Goal: Task Accomplishment & Management: Manage account settings

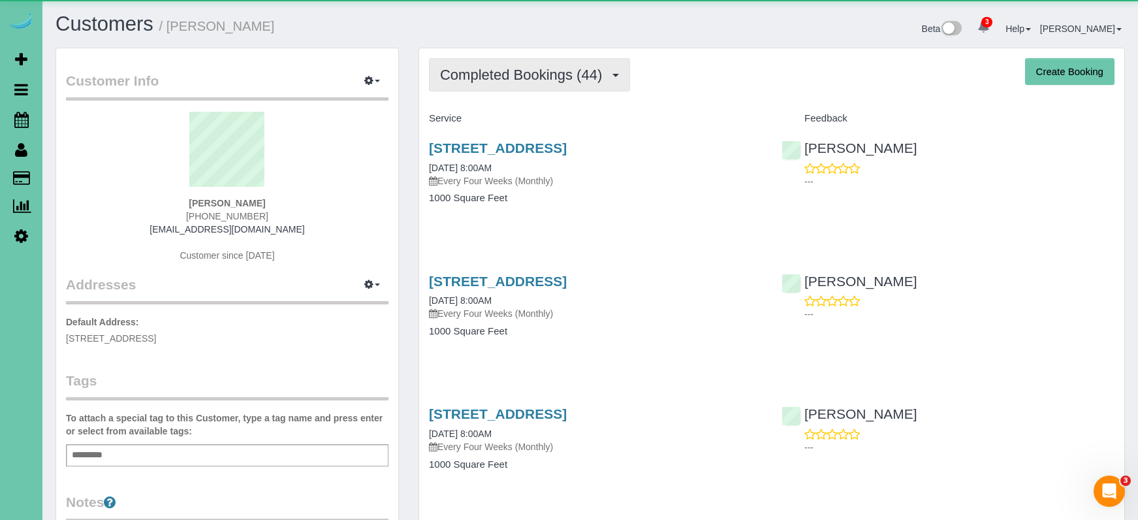
click at [495, 84] on button "Completed Bookings (44)" at bounding box center [529, 74] width 201 height 33
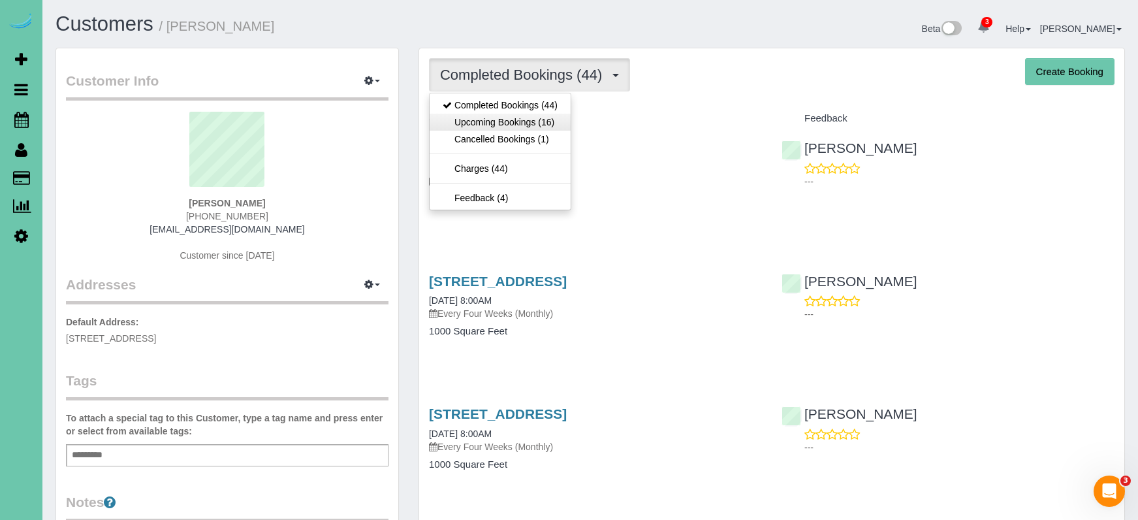
click at [511, 120] on link "Upcoming Bookings (16)" at bounding box center [500, 122] width 141 height 17
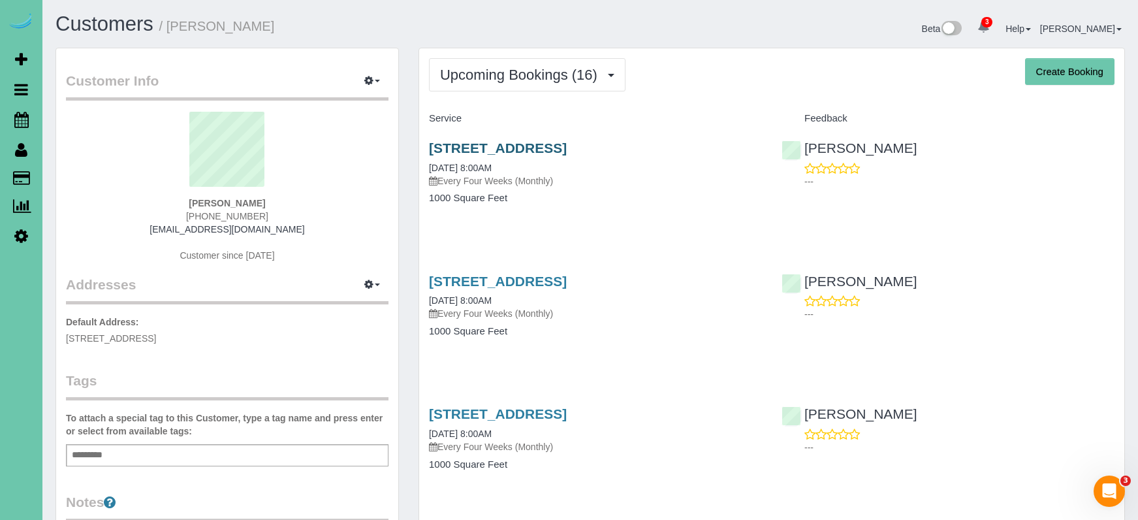
click at [536, 144] on link "[STREET_ADDRESS]" at bounding box center [498, 147] width 138 height 15
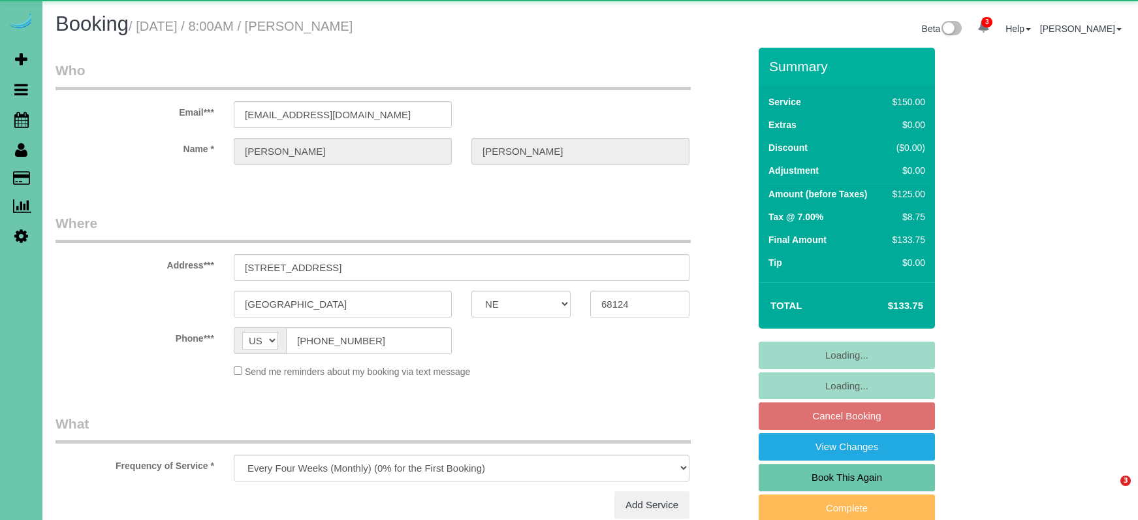
select select "NE"
select select "object:731"
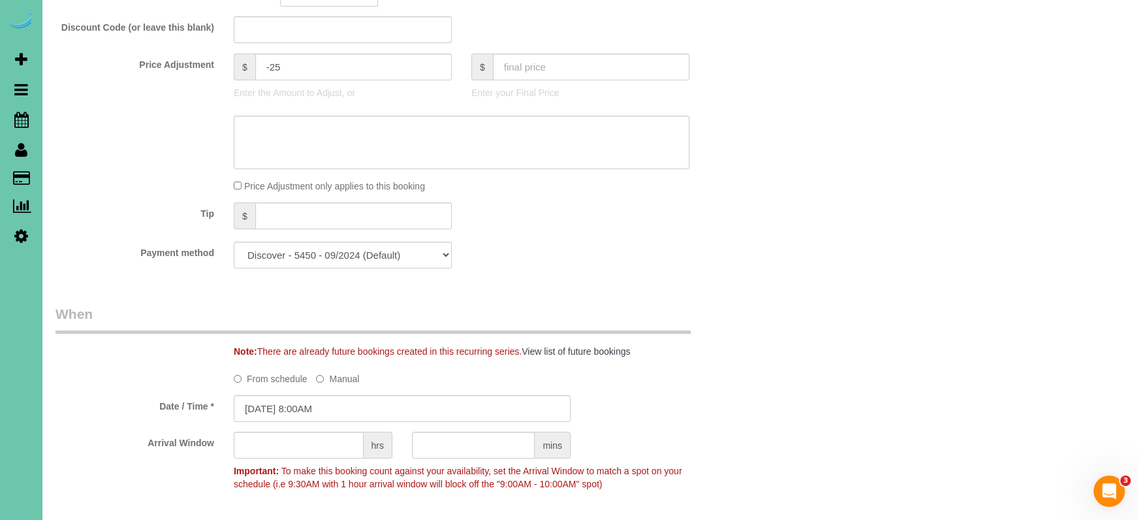
scroll to position [690, 0]
click at [359, 410] on input "[DATE] 8:00AM" at bounding box center [402, 406] width 337 height 27
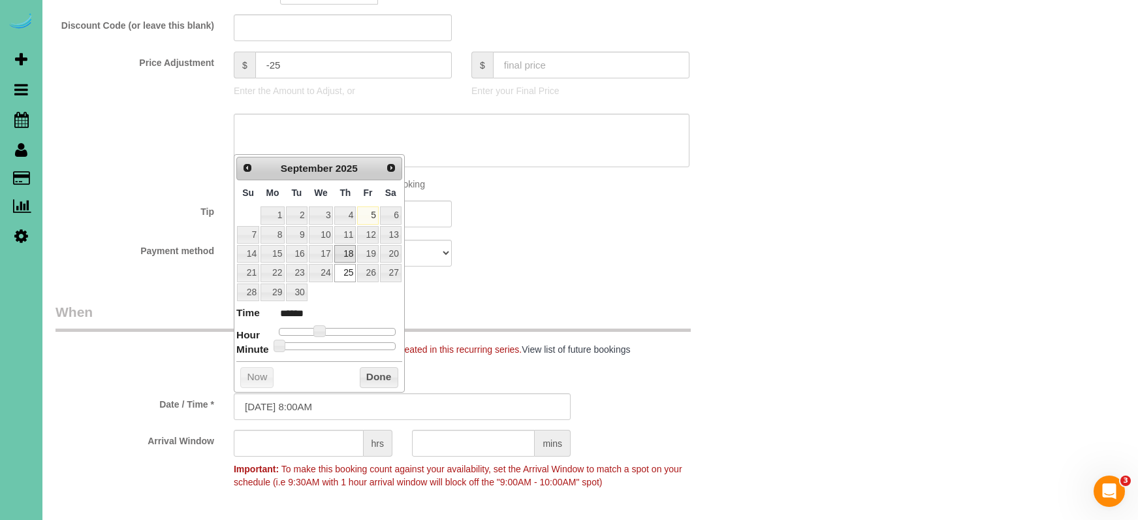
click at [350, 249] on link "18" at bounding box center [345, 254] width 22 height 18
type input "[DATE] 9:00AM"
type input "******"
type input "[DATE] 10:00AM"
type input "*******"
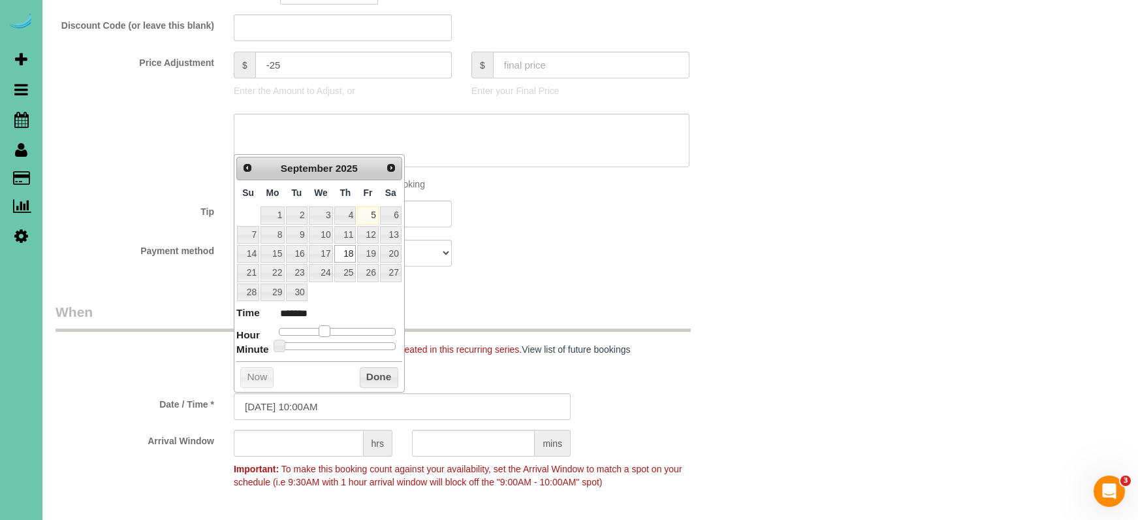
type input "[DATE] 11:00AM"
type input "*******"
type input "[DATE] 12:00PM"
type input "*******"
drag, startPoint x: 326, startPoint y: 327, endPoint x: 342, endPoint y: 328, distance: 15.7
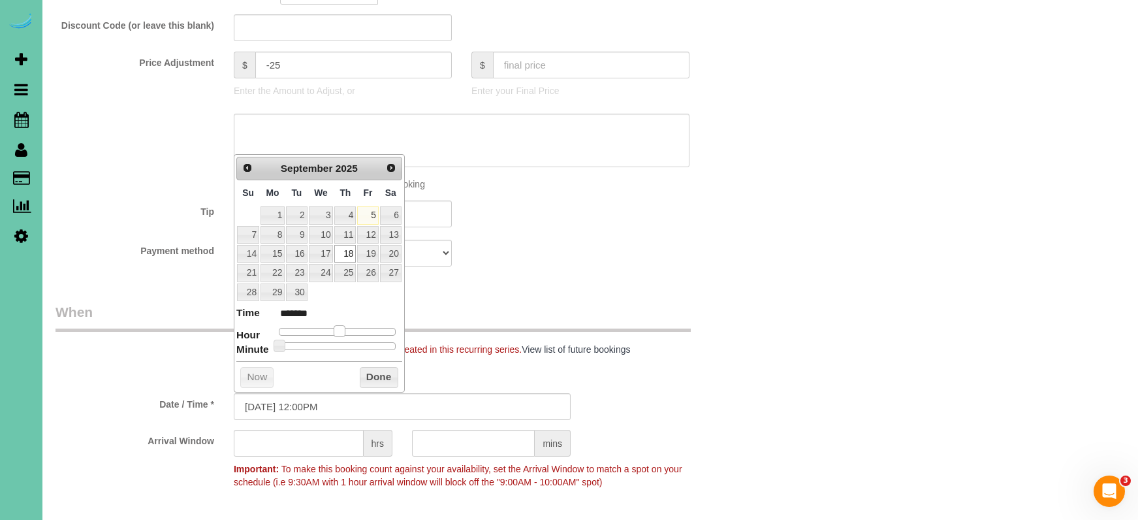
click at [342, 328] on span at bounding box center [340, 331] width 12 height 12
click at [375, 376] on button "Done" at bounding box center [379, 377] width 39 height 21
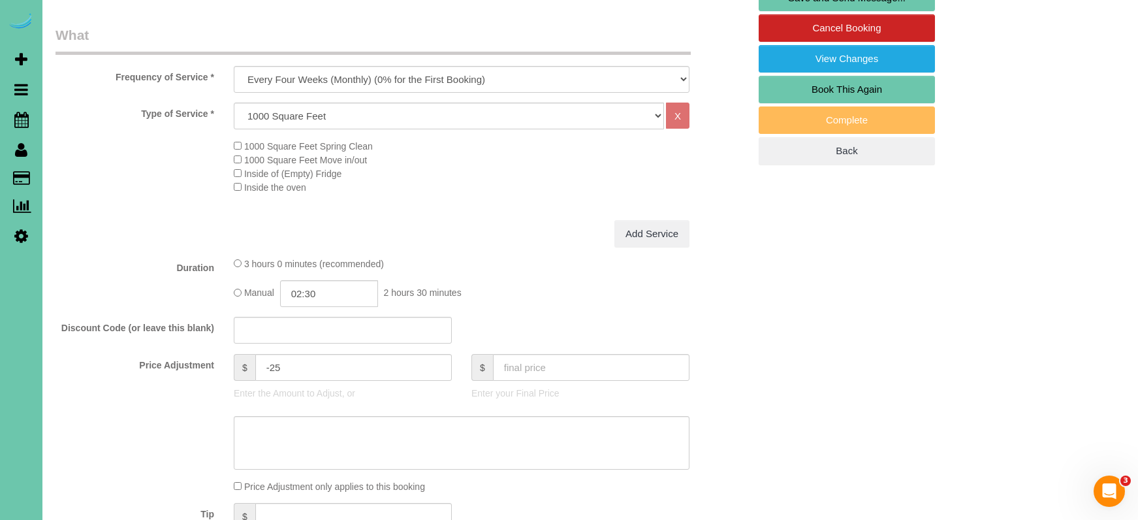
scroll to position [303, 0]
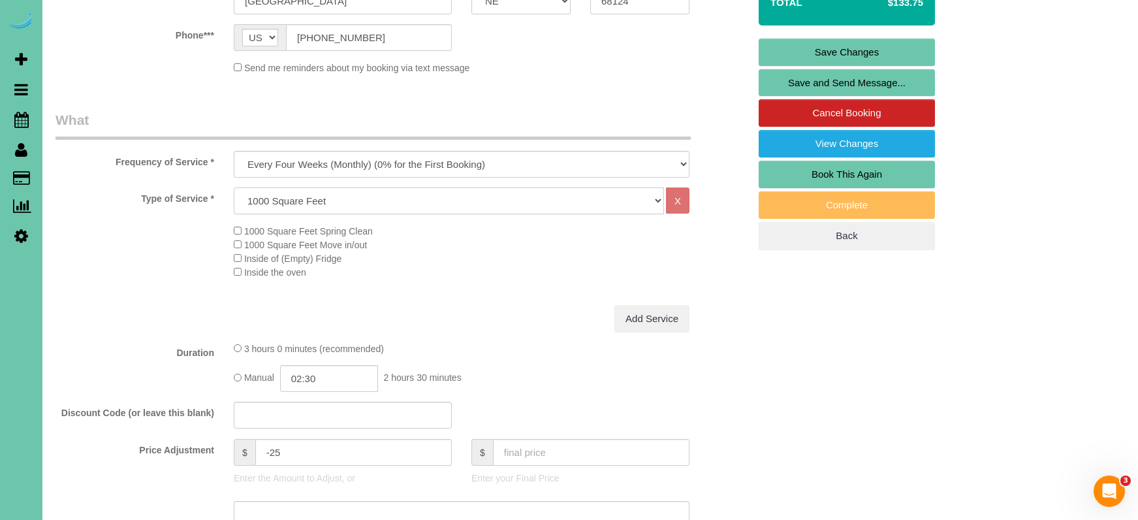
select select "67"
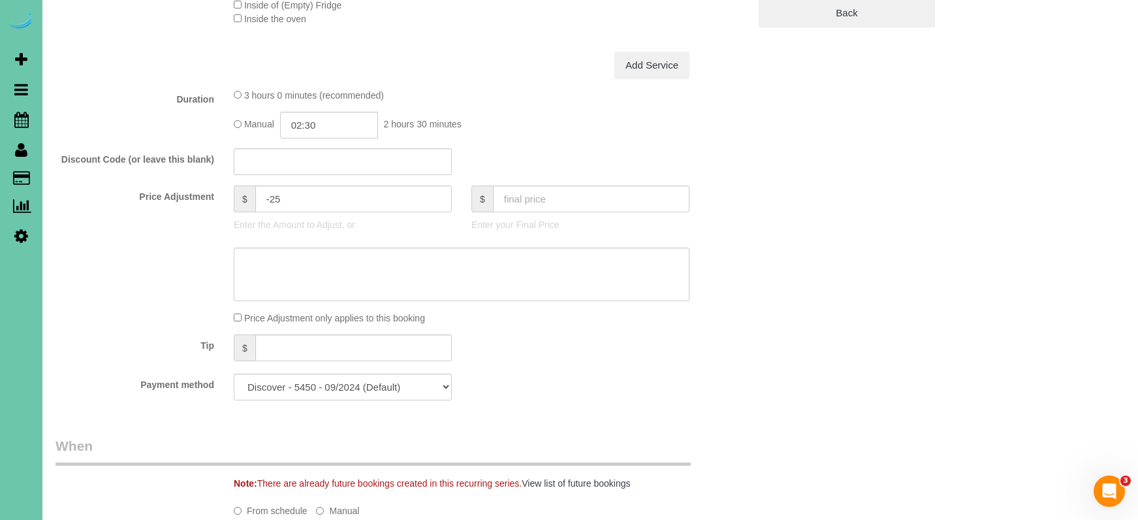
scroll to position [569, 0]
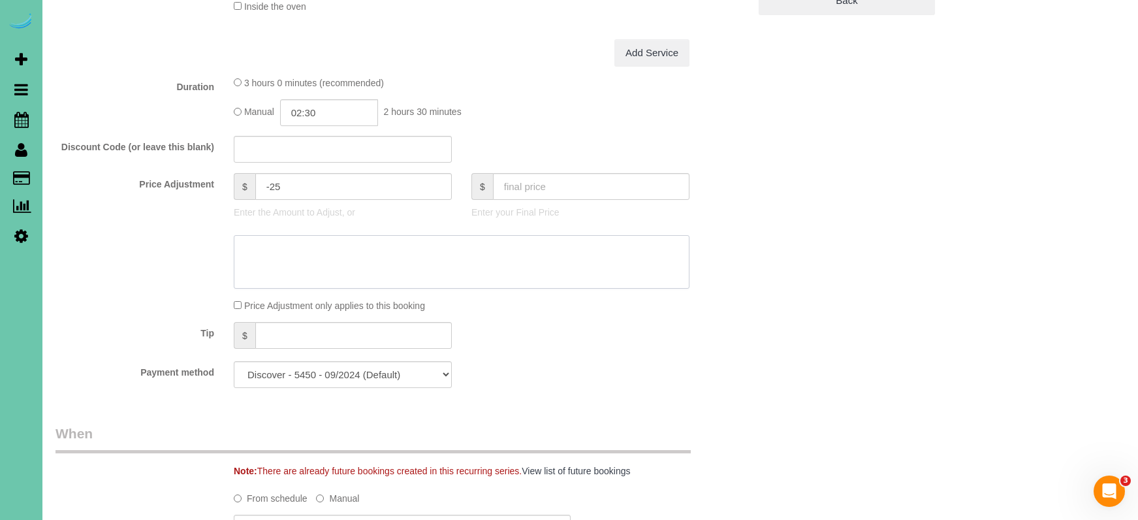
click at [290, 253] on textarea at bounding box center [462, 262] width 456 height 54
type textarea "quoted 6-8 pfp"
click at [340, 115] on input "02:30" at bounding box center [329, 112] width 98 height 27
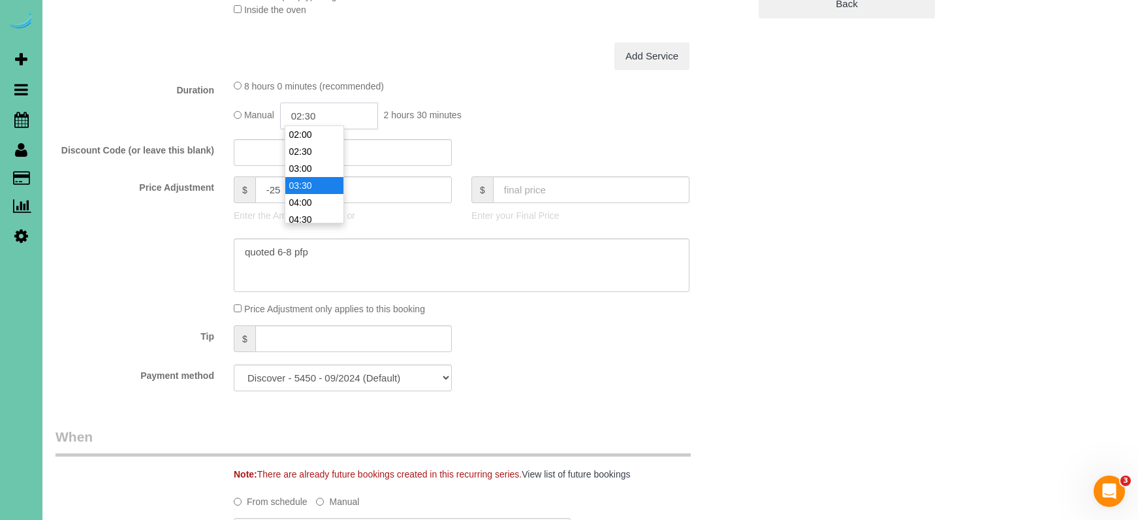
scroll to position [69, 0]
type input "03:30"
drag, startPoint x: 316, startPoint y: 182, endPoint x: 287, endPoint y: 184, distance: 28.8
click at [316, 182] on li "03:30" at bounding box center [314, 184] width 58 height 17
click at [120, 201] on div "Price Adjustment $ -25 Enter the Amount to Adjust, or $ Enter your Final Price" at bounding box center [402, 202] width 713 height 52
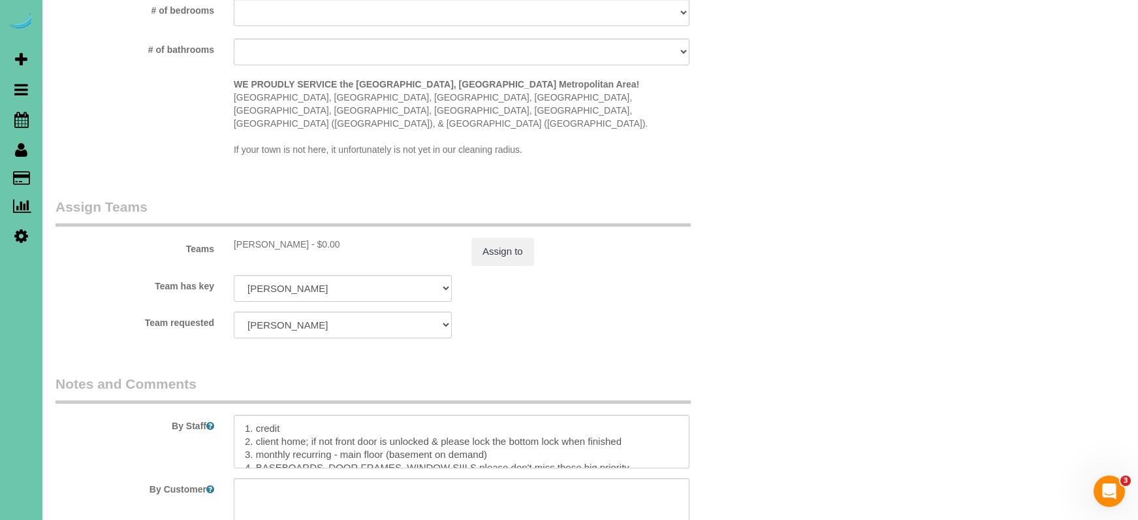
scroll to position [1266, 0]
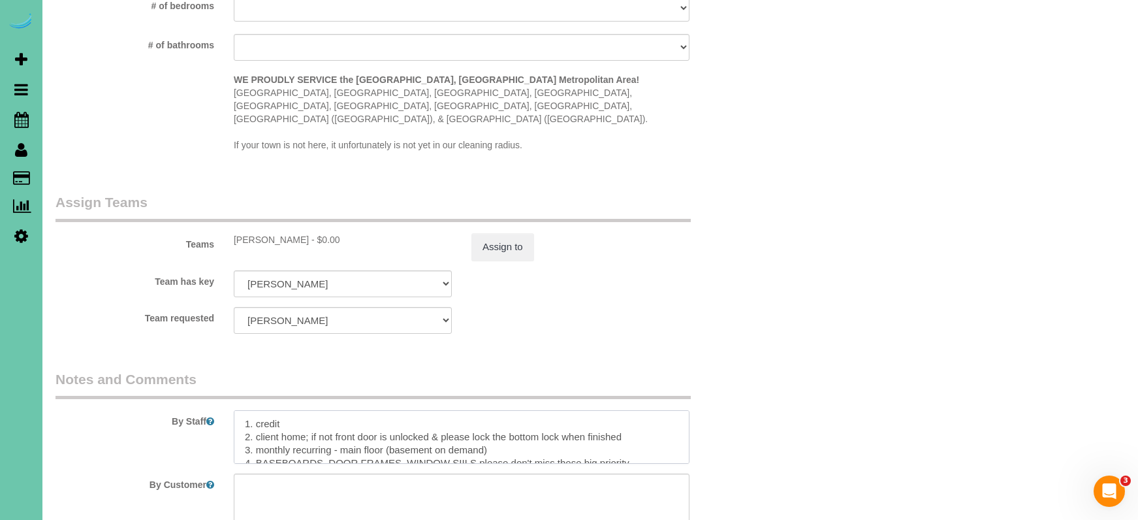
click at [493, 427] on textarea at bounding box center [462, 437] width 456 height 54
click at [491, 428] on textarea at bounding box center [462, 437] width 456 height 54
click at [504, 431] on textarea at bounding box center [462, 437] width 456 height 54
click at [498, 428] on textarea at bounding box center [462, 437] width 456 height 54
drag, startPoint x: 346, startPoint y: 431, endPoint x: 490, endPoint y: 428, distance: 144.4
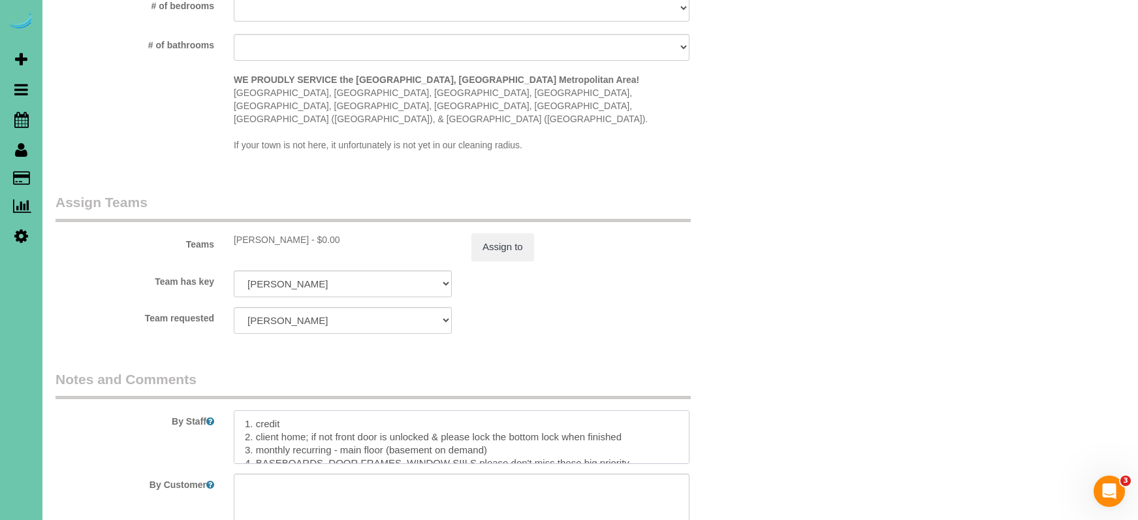
click at [490, 428] on textarea at bounding box center [462, 437] width 456 height 54
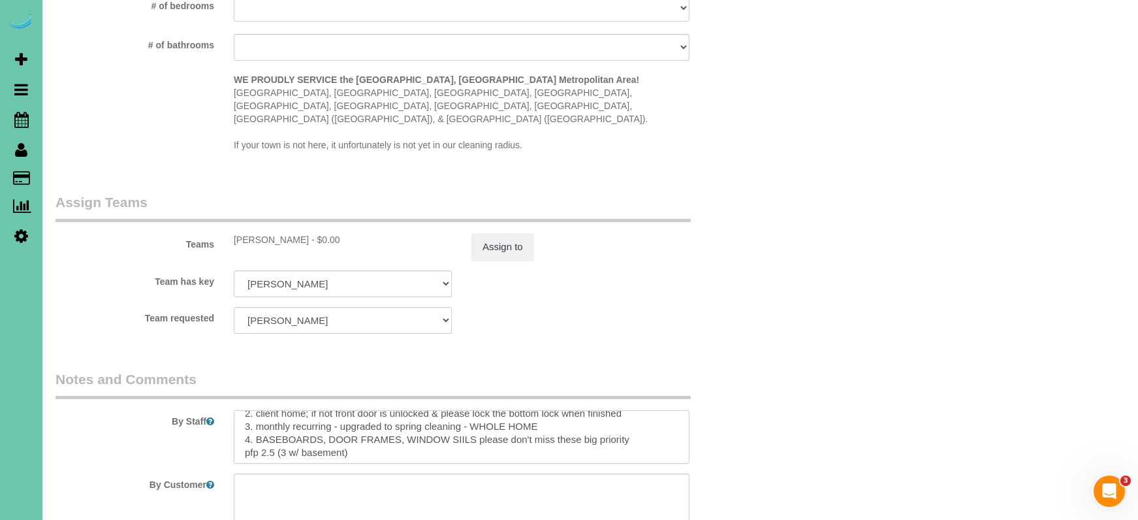
scroll to position [23, 0]
drag, startPoint x: 353, startPoint y: 434, endPoint x: 239, endPoint y: 430, distance: 113.7
click at [239, 430] on textarea at bounding box center [462, 437] width 456 height 54
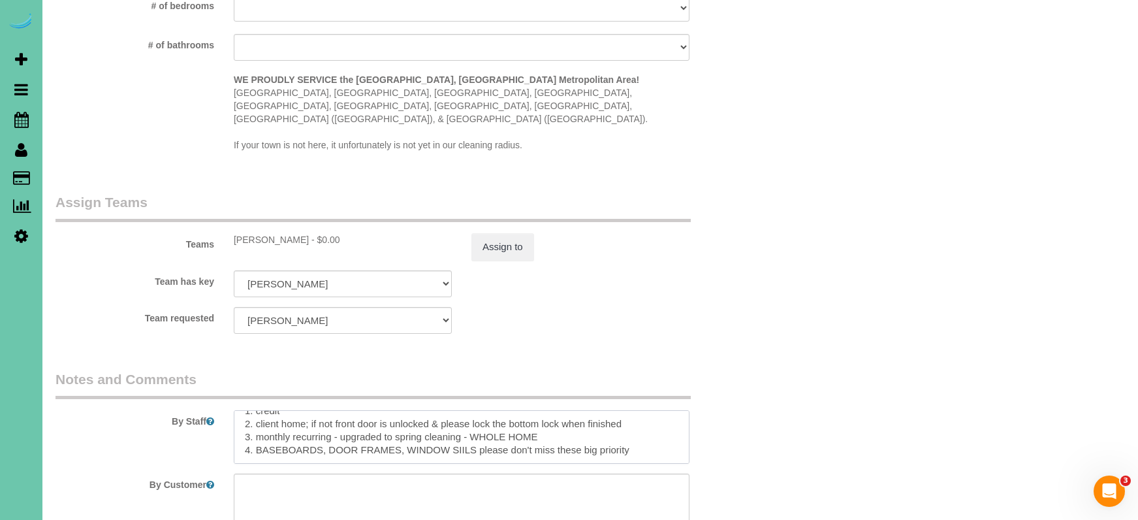
scroll to position [29, 0]
paste textarea "Spring Deep Clean – Work Order CLEANING DESCRIPTION Dirt level 5-10 *Use extens…"
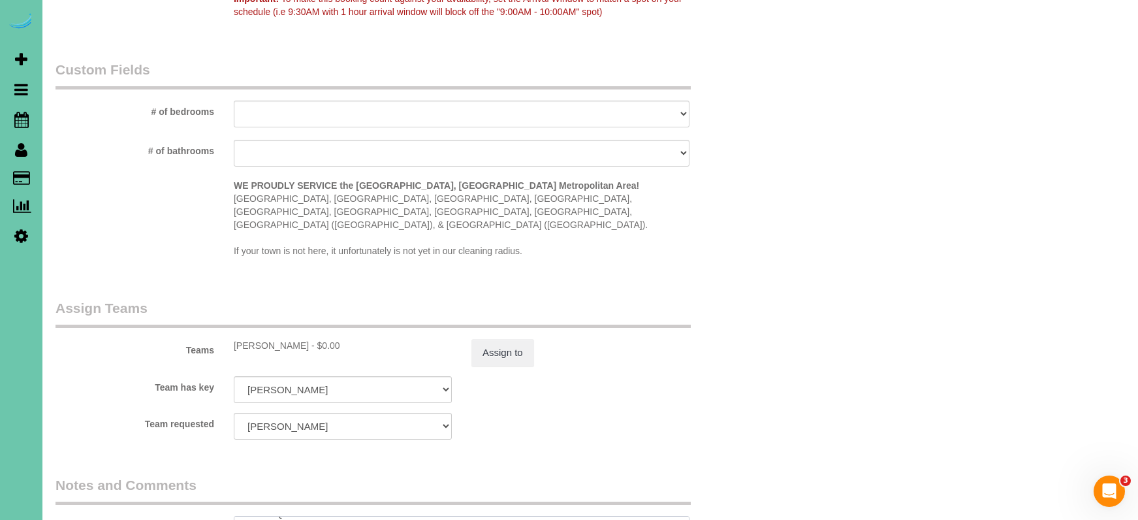
scroll to position [1158, 0]
type textarea "0. loremi 4. dolors amet; co adi elits doei te incididu & utlabo etdo mag aliqu…"
click at [503, 342] on button "Assign to" at bounding box center [503, 355] width 63 height 27
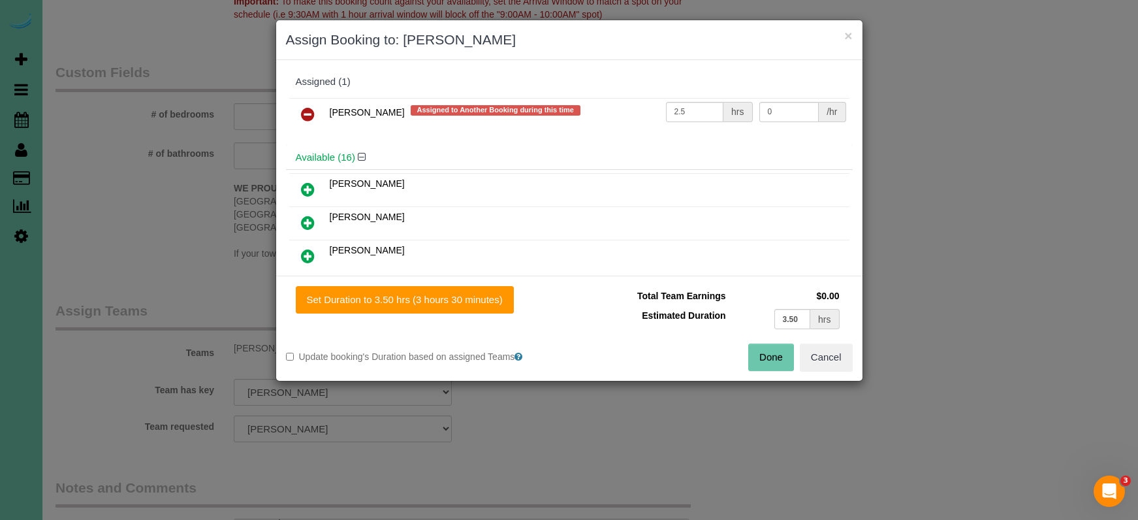
click at [304, 182] on icon at bounding box center [308, 190] width 14 height 16
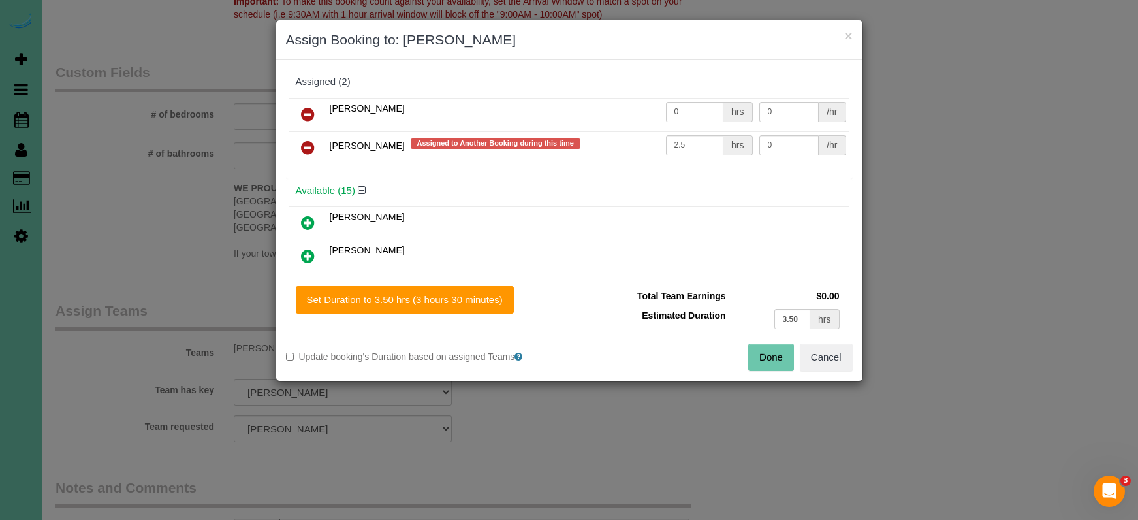
drag, startPoint x: 410, startPoint y: 292, endPoint x: 567, endPoint y: 321, distance: 159.5
click at [411, 292] on button "Set Duration to 3.50 hrs (3 hours 30 minutes)" at bounding box center [405, 299] width 218 height 27
type input "3.50"
click at [756, 359] on button "Done" at bounding box center [772, 357] width 46 height 27
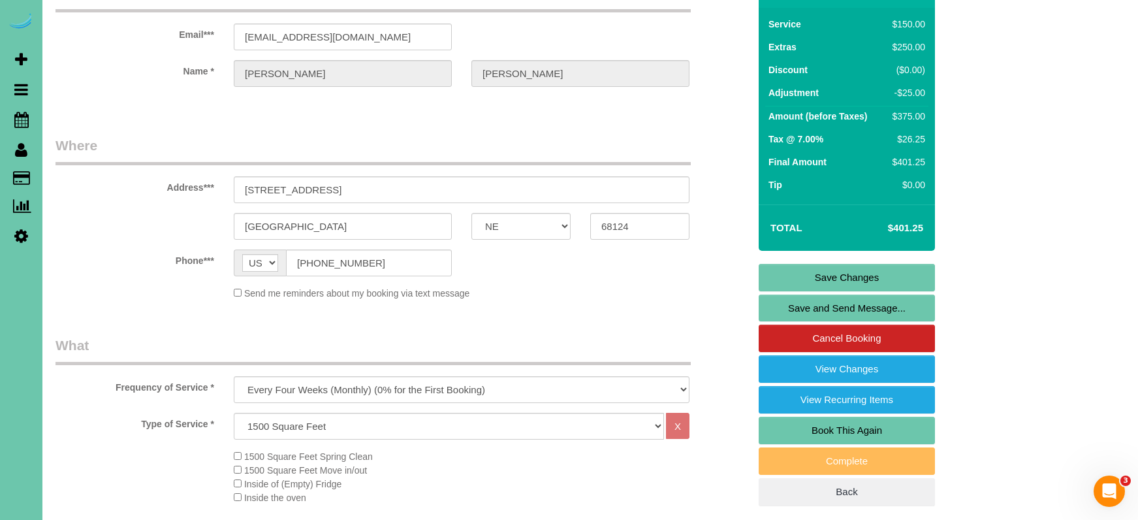
scroll to position [76, 0]
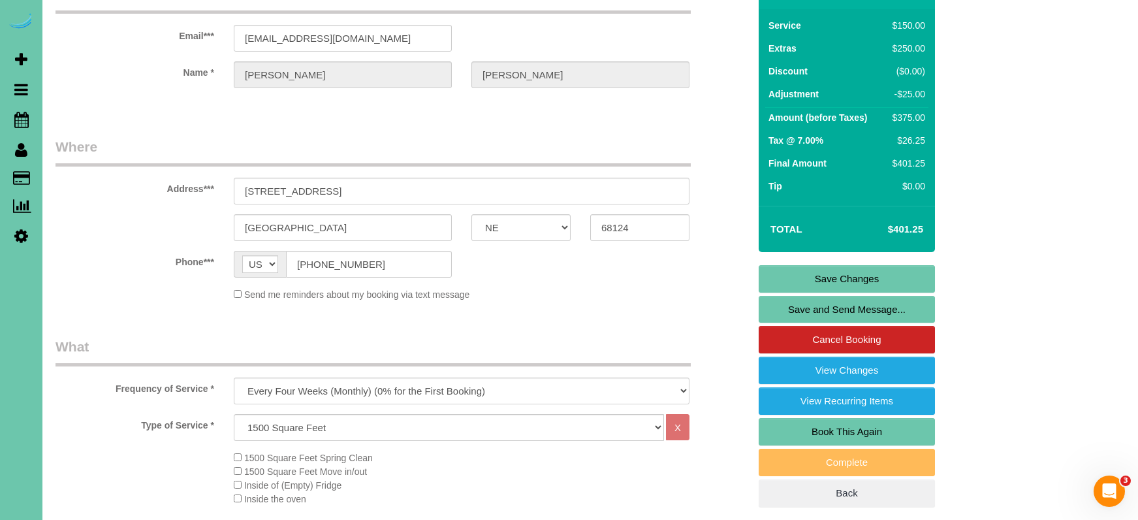
click at [775, 278] on link "Save Changes" at bounding box center [847, 278] width 176 height 27
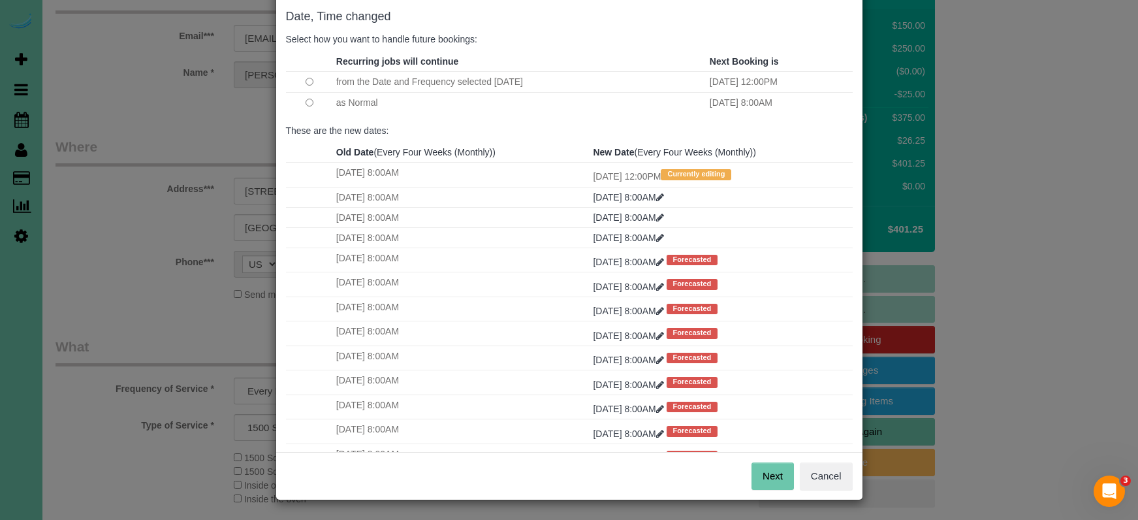
scroll to position [65, 0]
drag, startPoint x: 765, startPoint y: 472, endPoint x: 739, endPoint y: 464, distance: 27.3
click at [765, 472] on button "Next" at bounding box center [773, 476] width 42 height 27
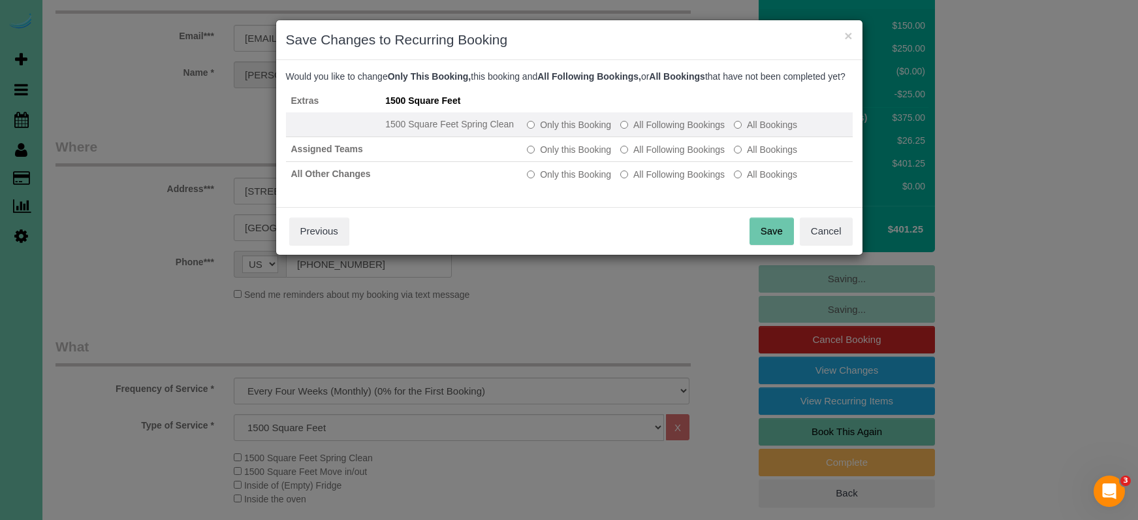
drag, startPoint x: 585, startPoint y: 141, endPoint x: 592, endPoint y: 144, distance: 7.0
click at [585, 131] on label "Only this Booking" at bounding box center [569, 124] width 84 height 13
click at [767, 243] on button "Save" at bounding box center [772, 231] width 44 height 27
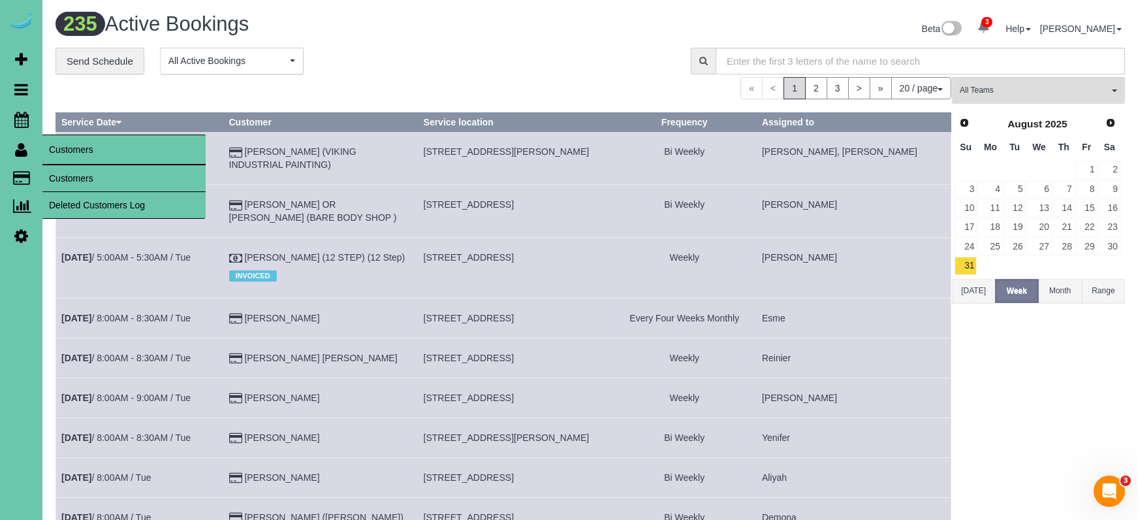
click at [78, 180] on link "Customers" at bounding box center [123, 178] width 163 height 26
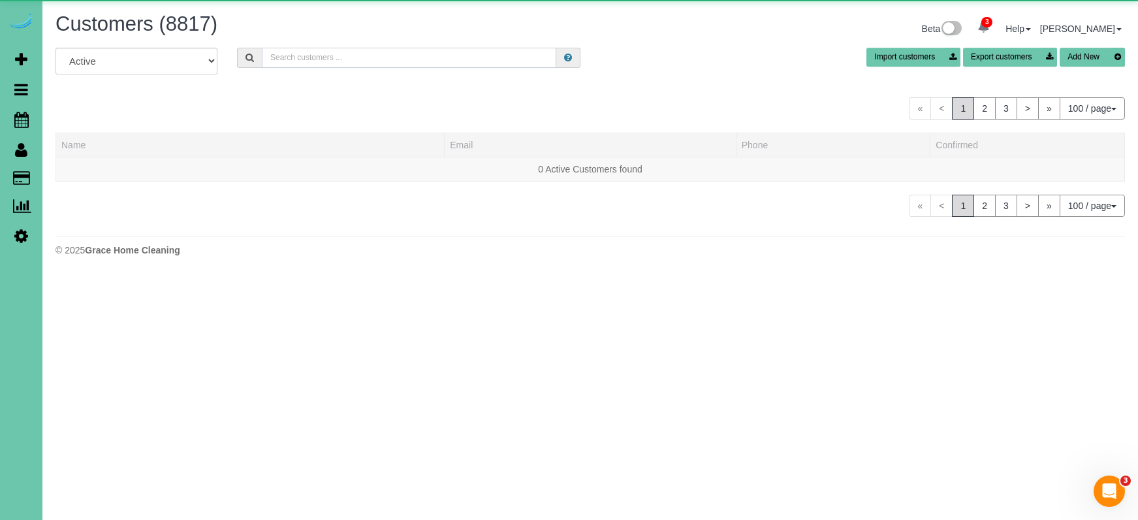
click at [351, 57] on input "text" at bounding box center [409, 58] width 295 height 20
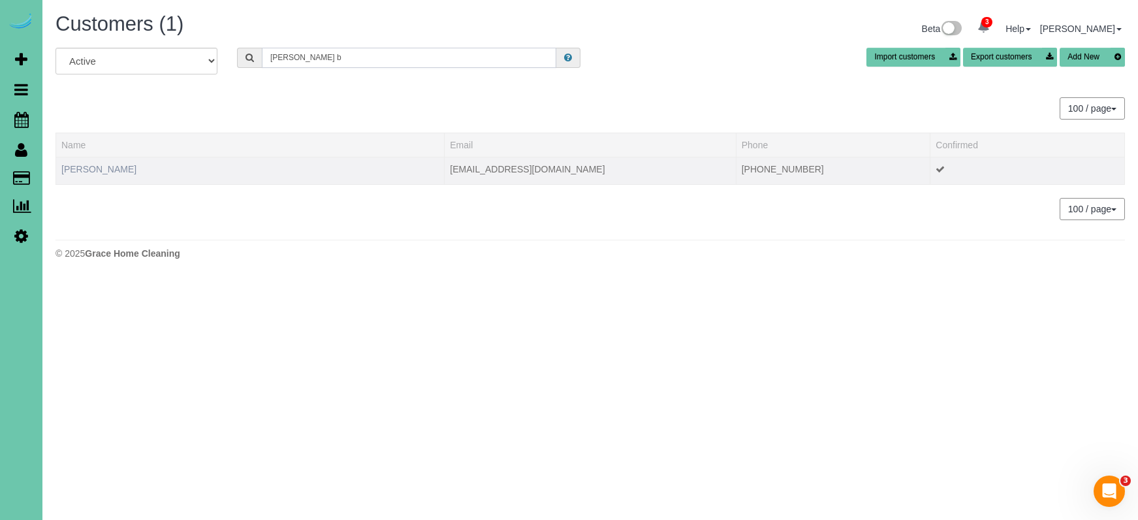
type input "[PERSON_NAME] b"
click at [125, 169] on link "[PERSON_NAME]" at bounding box center [98, 169] width 75 height 10
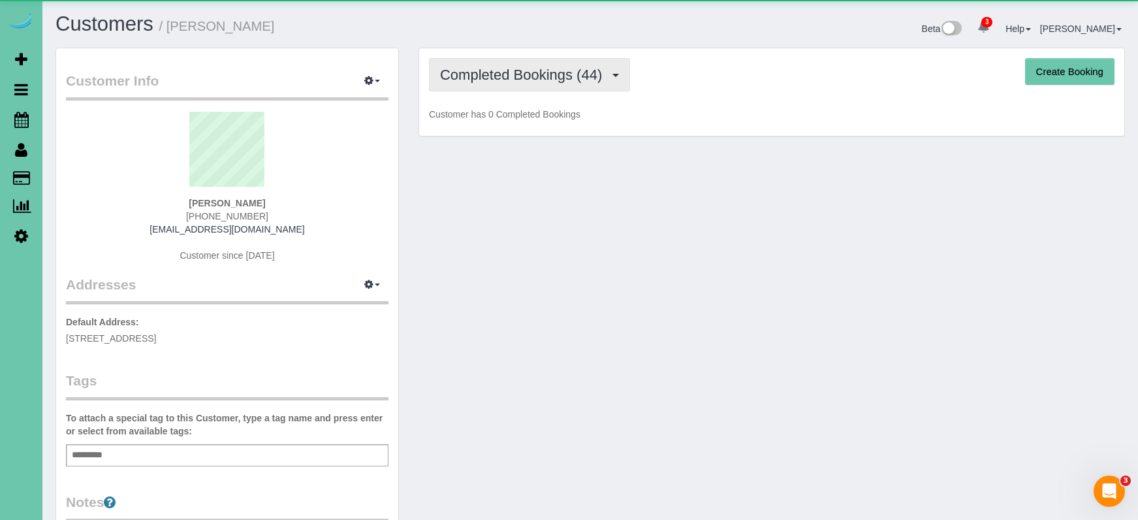
click at [532, 84] on button "Completed Bookings (44)" at bounding box center [529, 74] width 201 height 33
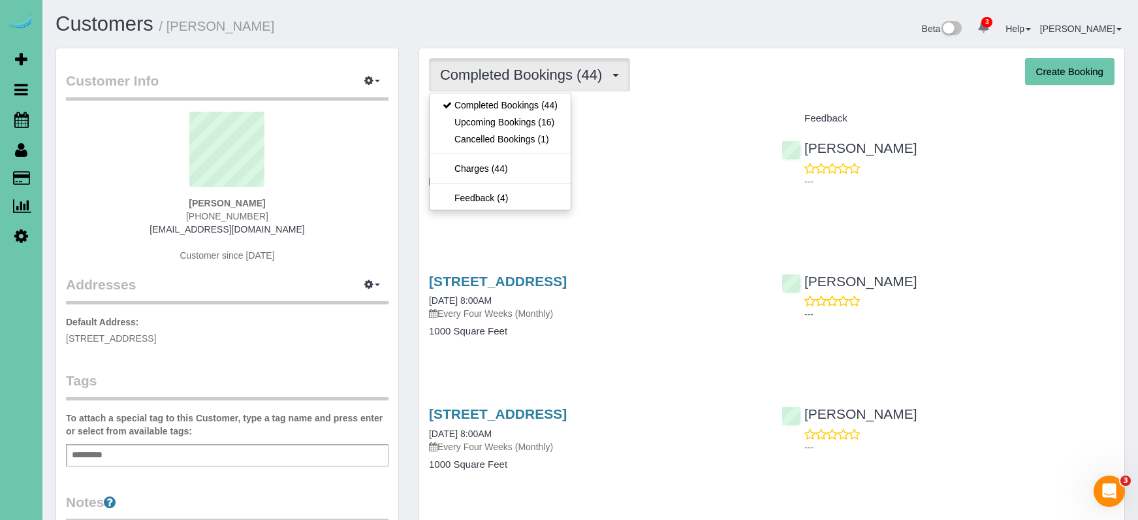
click at [527, 121] on link "Upcoming Bookings (16)" at bounding box center [500, 122] width 141 height 17
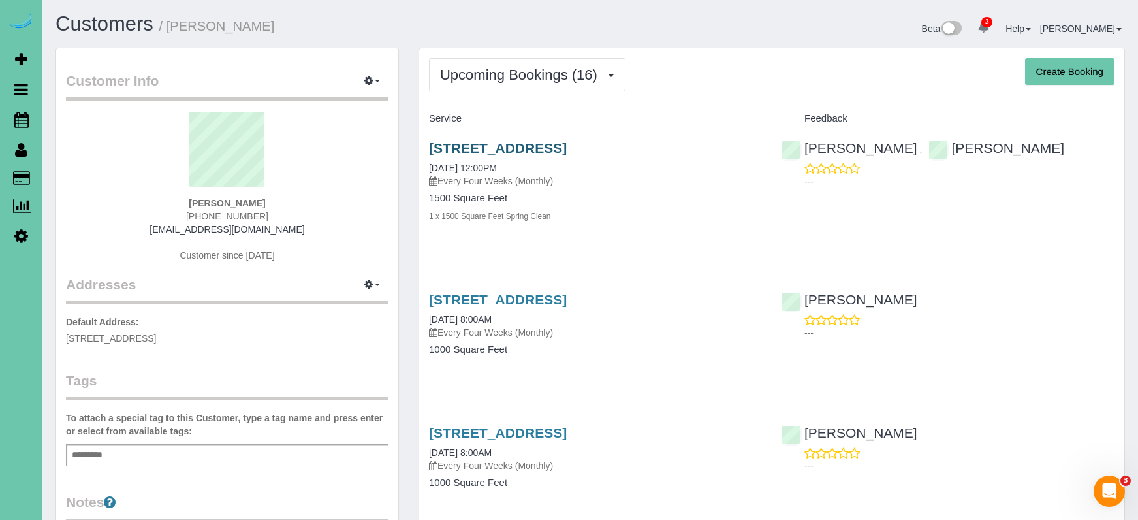
click at [567, 150] on link "[STREET_ADDRESS]" at bounding box center [498, 147] width 138 height 15
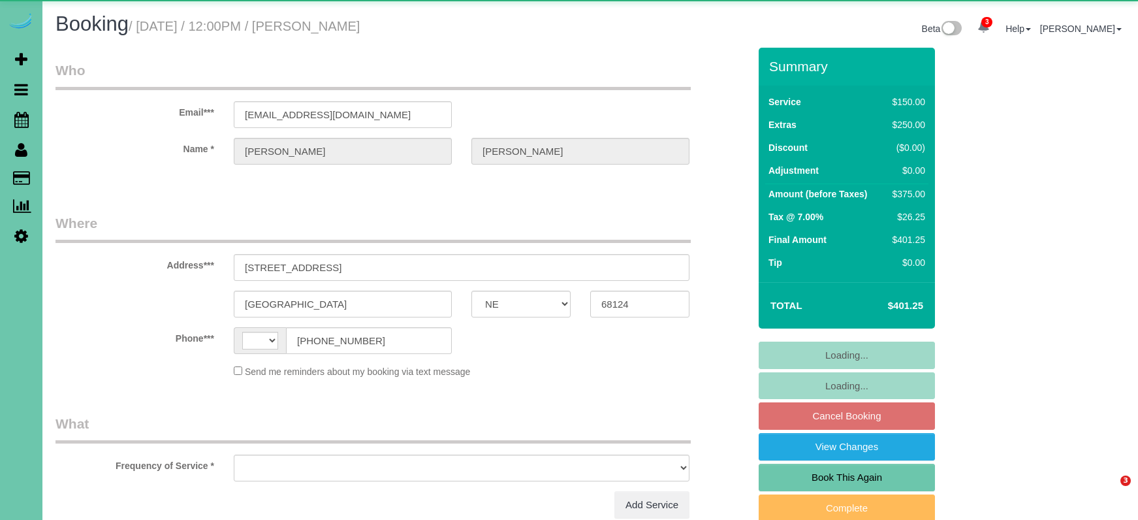
select select "NE"
select select "string:US"
select select "object:683"
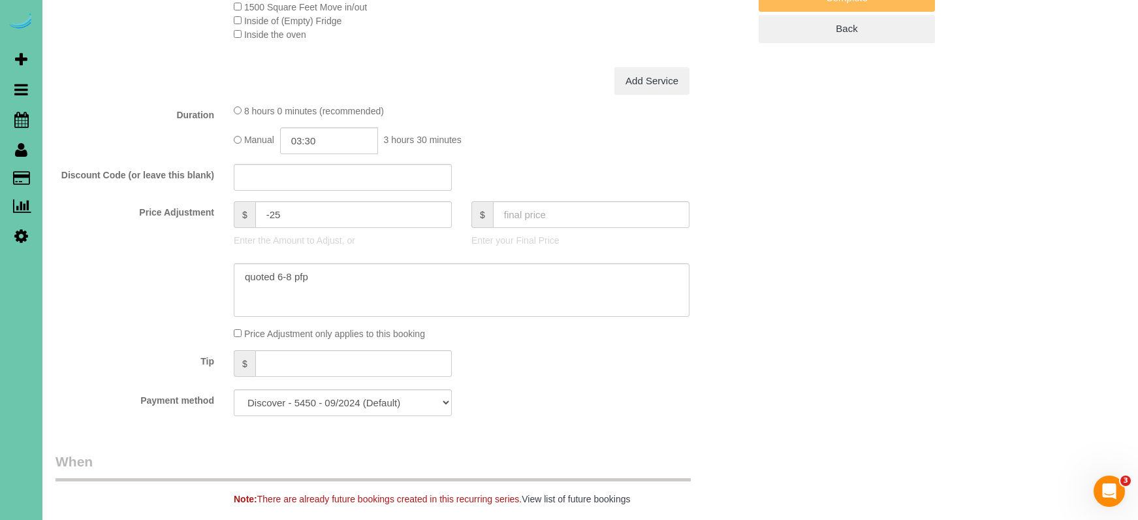
scroll to position [710, 0]
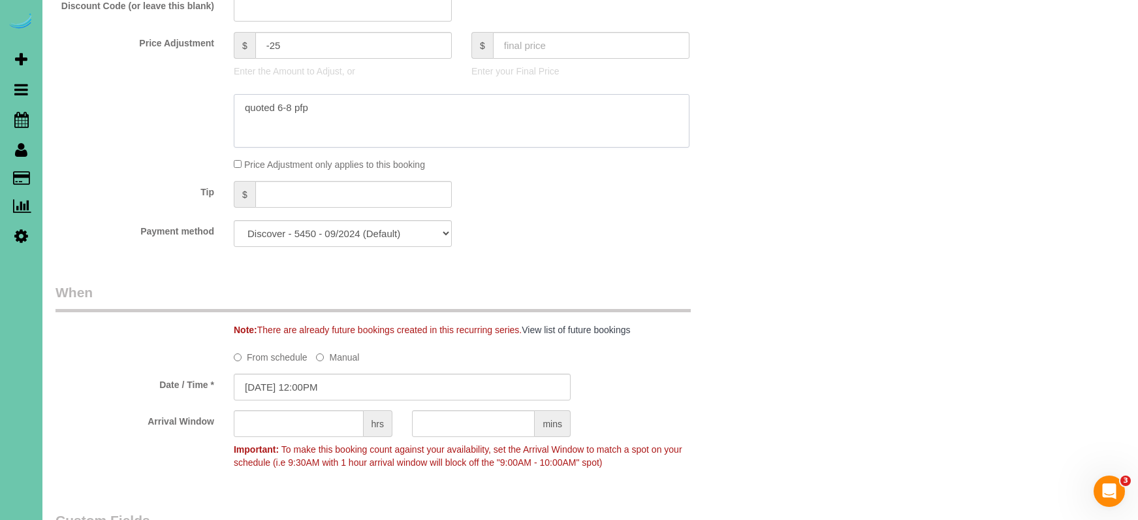
click at [380, 109] on textarea at bounding box center [462, 121] width 456 height 54
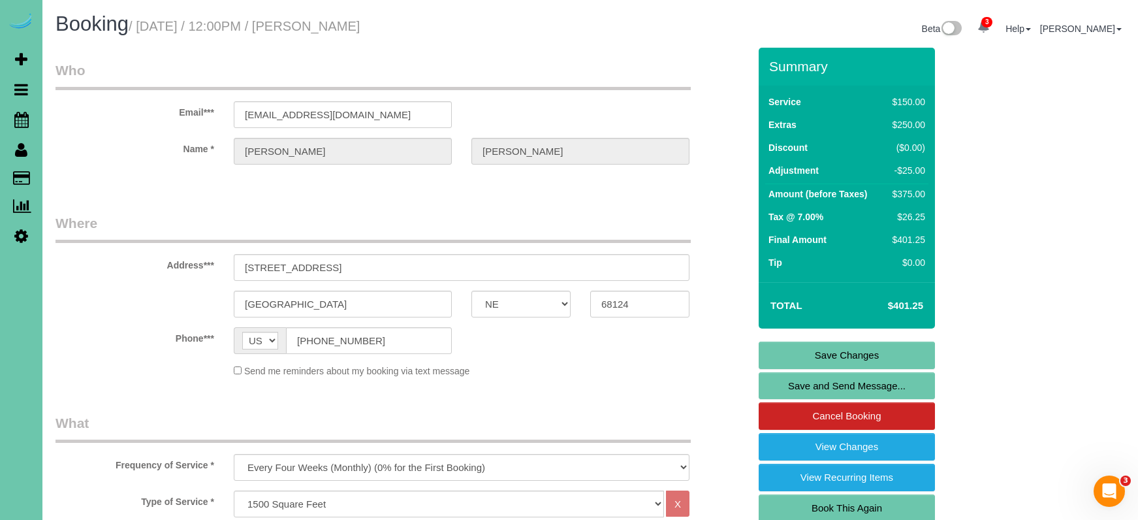
scroll to position [0, 0]
type textarea "quoted 6-8 pfp (315-425)"
click at [808, 356] on link "Save Changes" at bounding box center [847, 355] width 176 height 27
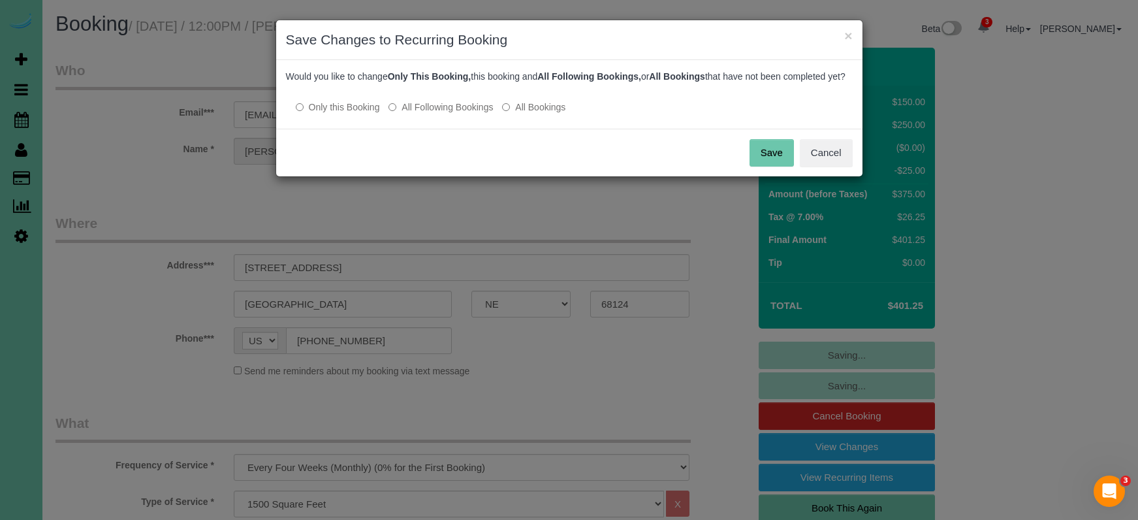
click at [765, 159] on button "Save" at bounding box center [772, 152] width 44 height 27
